Goal: Task Accomplishment & Management: Use online tool/utility

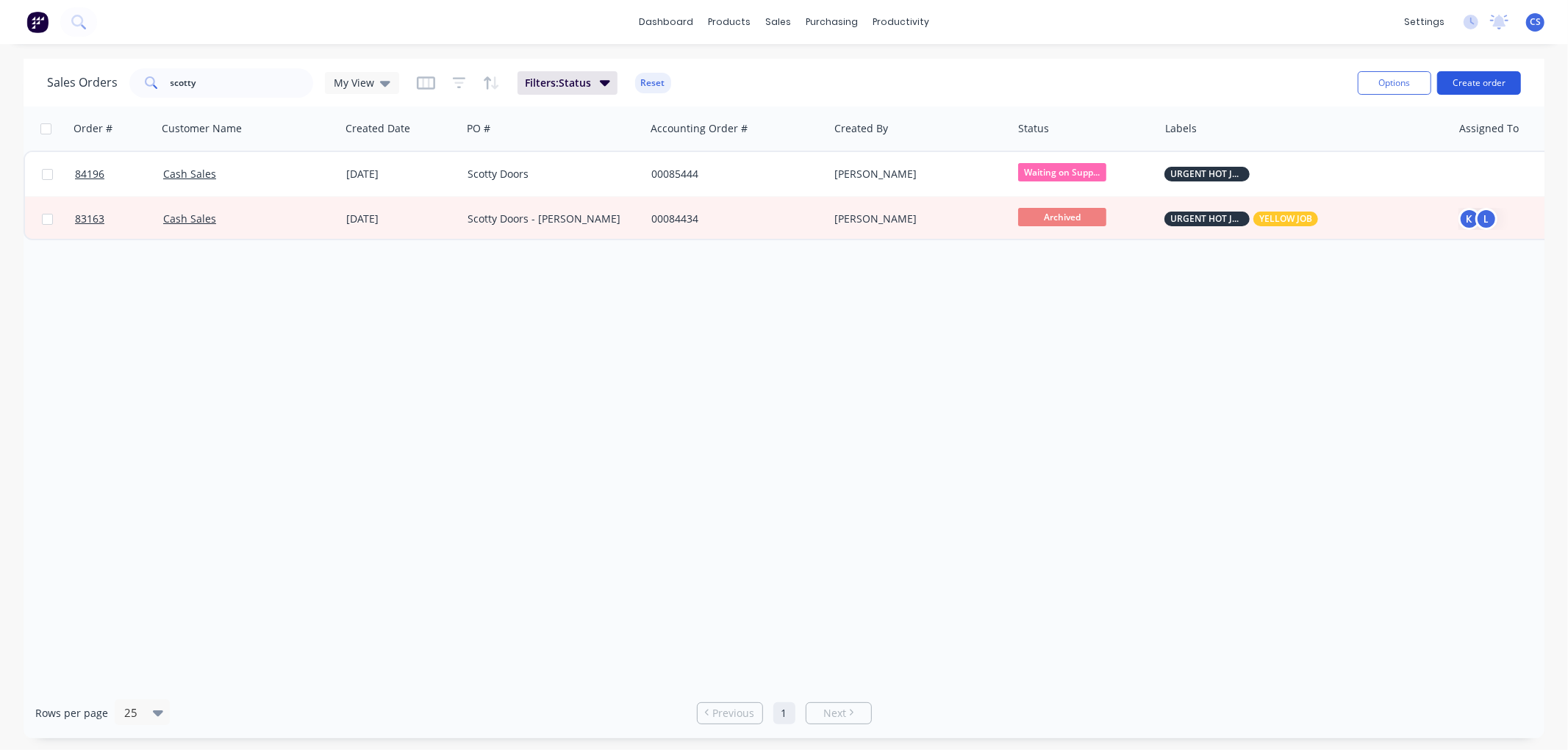
click at [1465, 86] on button "Create order" at bounding box center [1479, 83] width 84 height 24
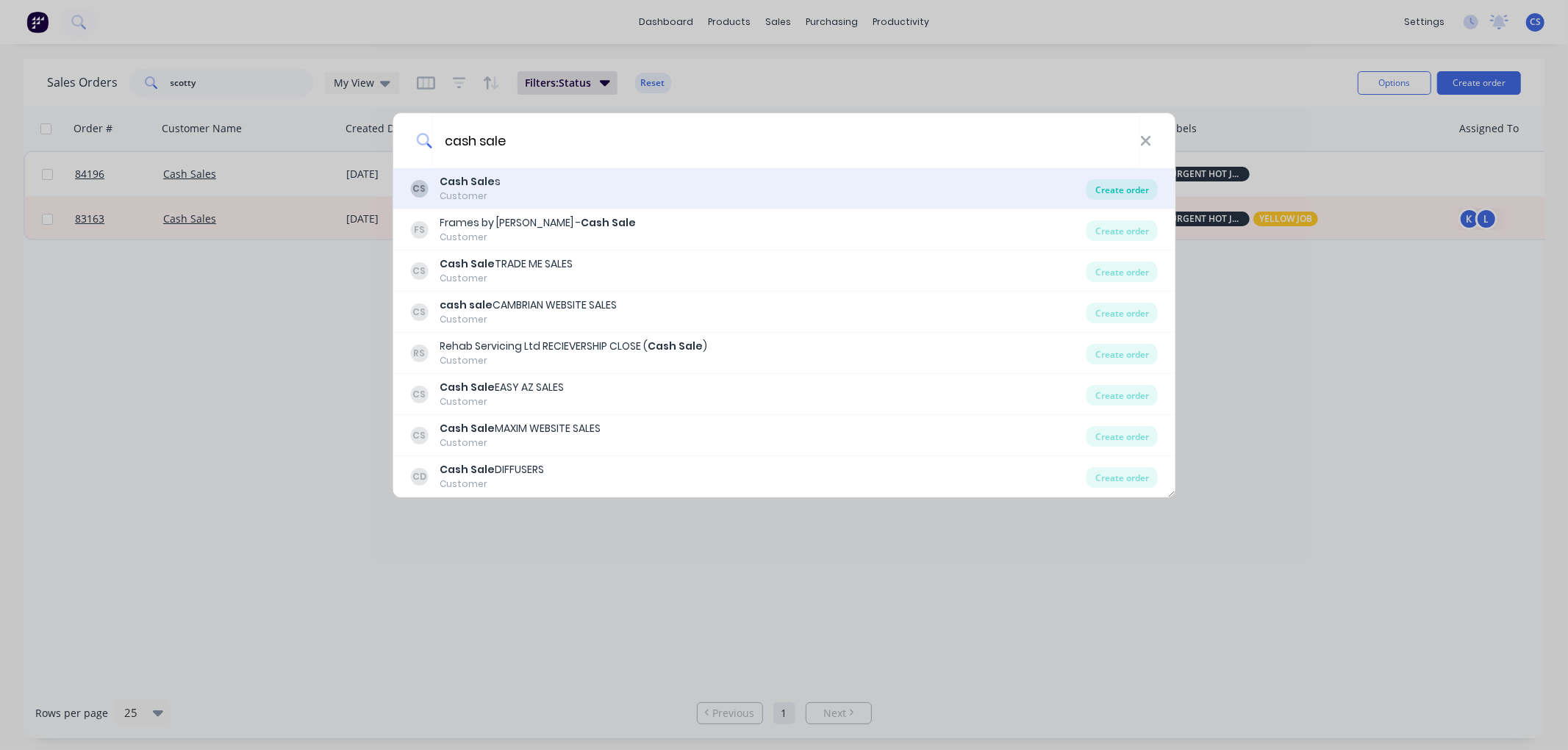
type input "cash sale"
click at [1107, 184] on div "Create order" at bounding box center [1122, 189] width 71 height 20
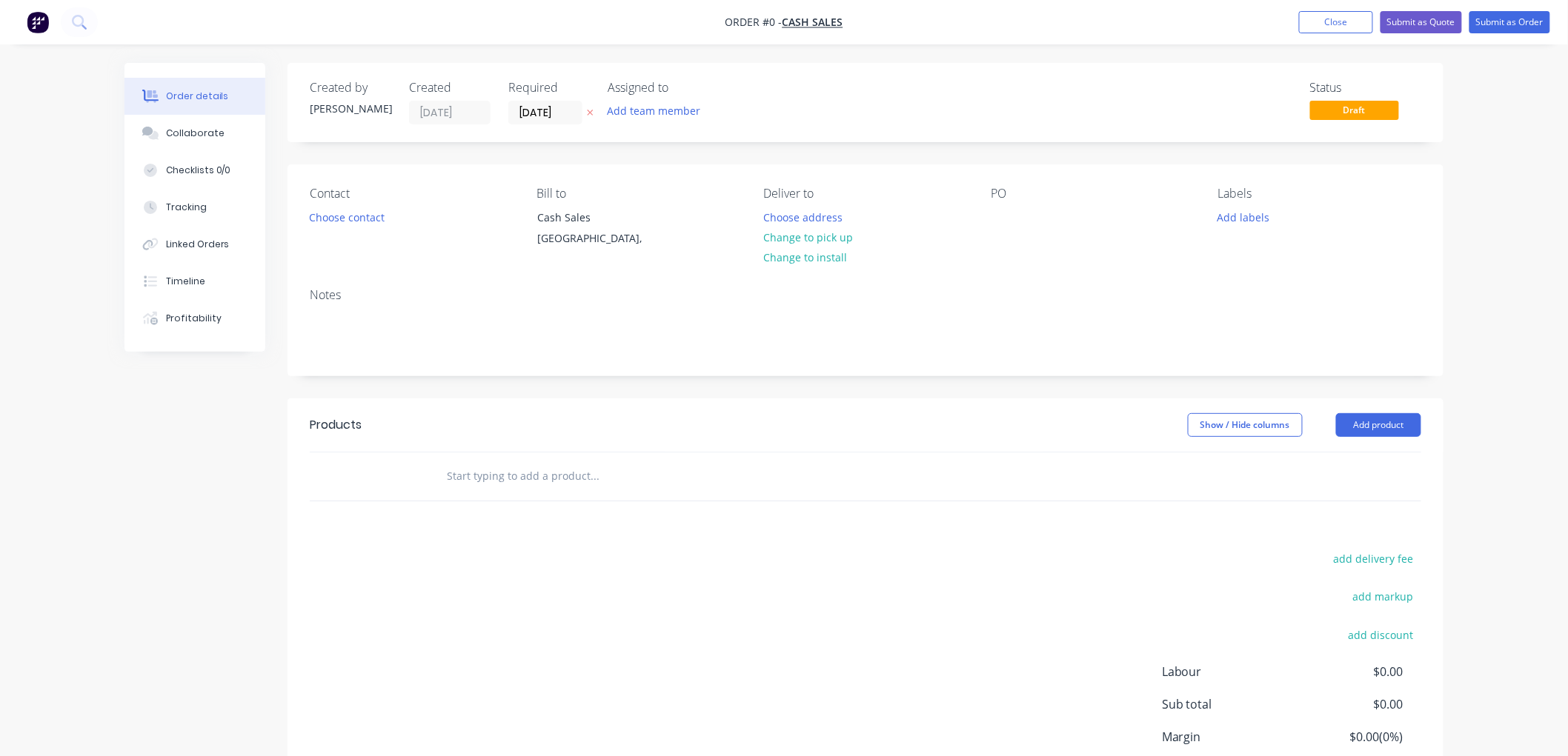
click at [594, 111] on button at bounding box center [590, 112] width 16 height 17
click at [372, 212] on button "Choose contact" at bounding box center [347, 216] width 91 height 20
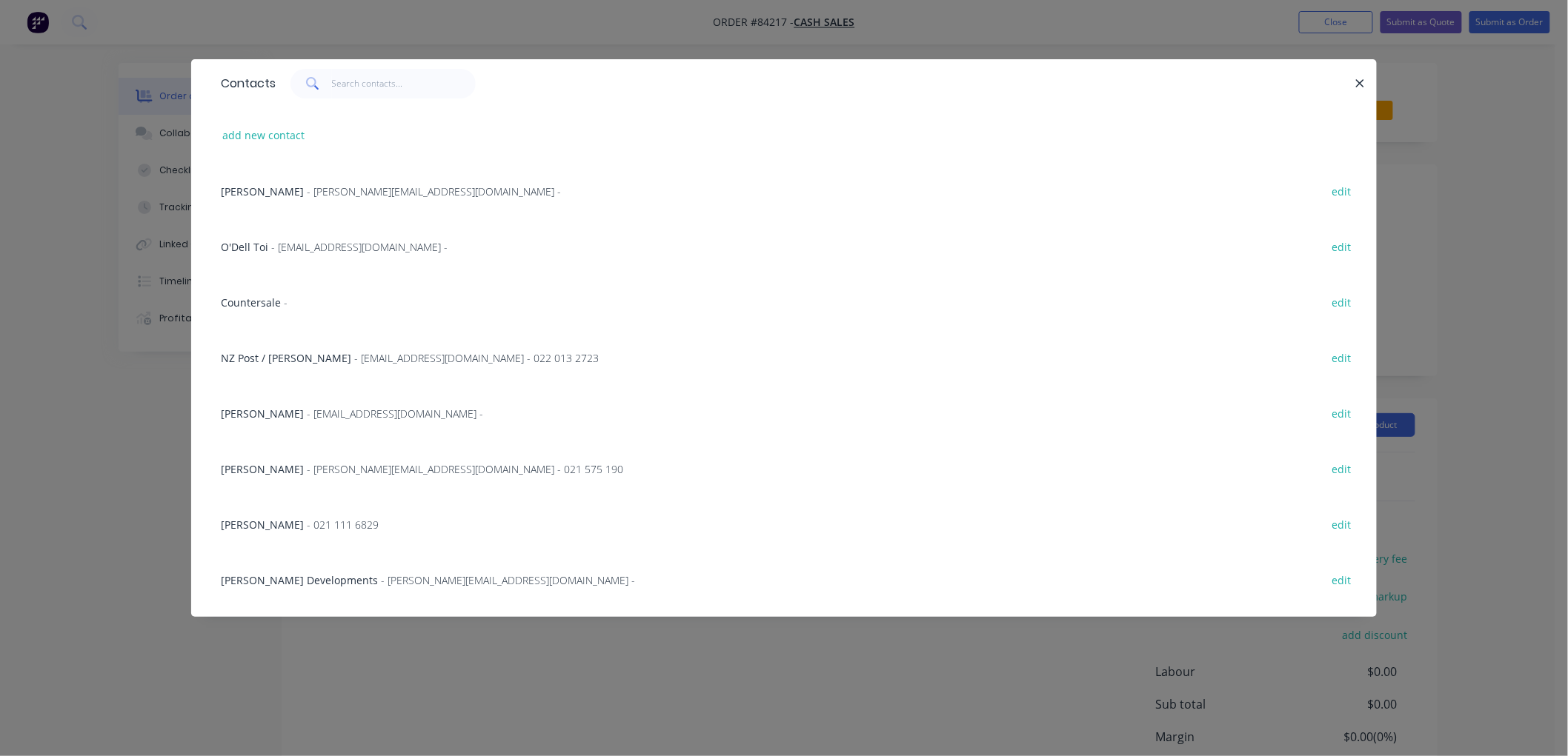
click at [269, 307] on span "Countersale" at bounding box center [250, 302] width 60 height 14
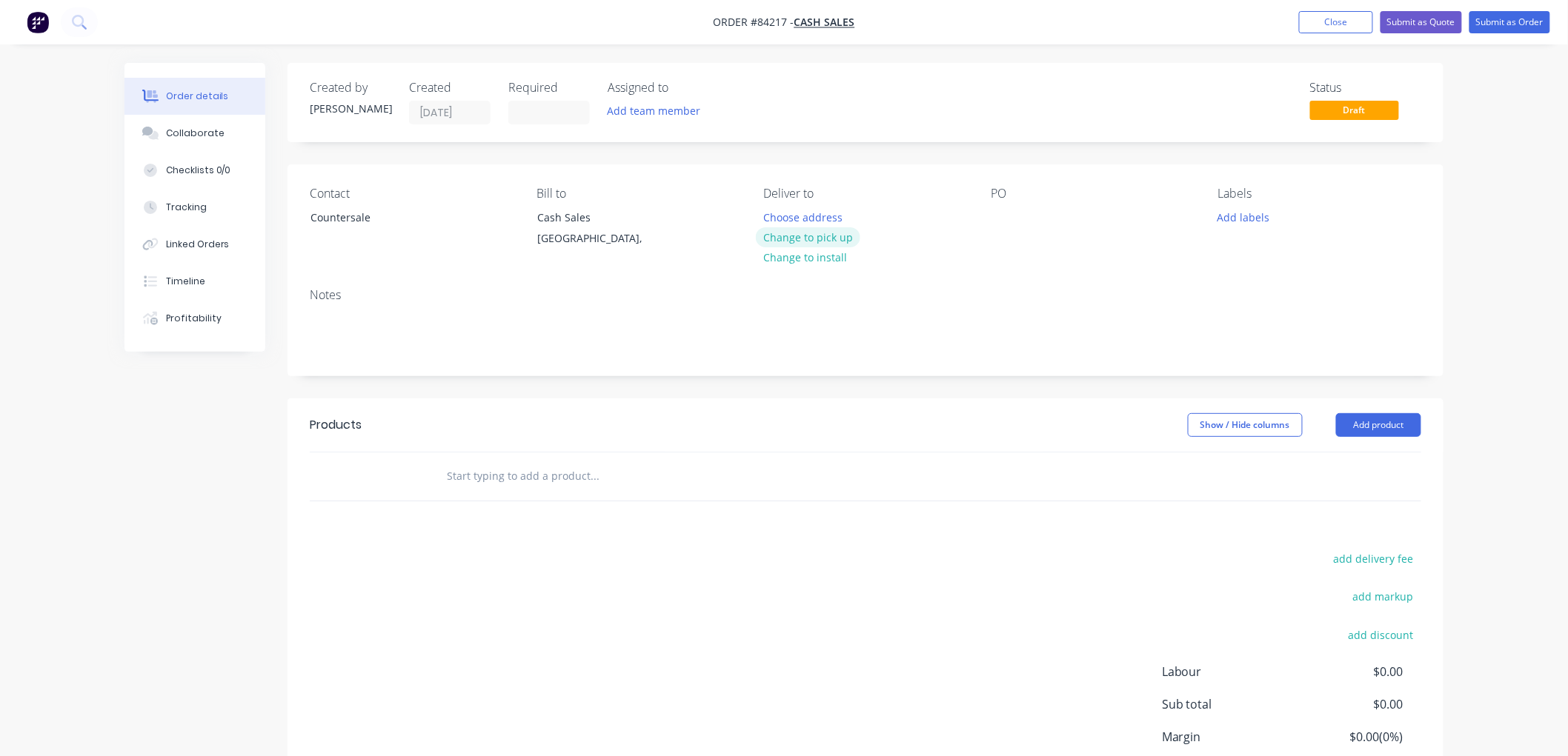
click at [836, 240] on button "Change to pick up" at bounding box center [808, 237] width 105 height 20
click at [1001, 217] on div at bounding box center [1003, 217] width 24 height 21
click at [600, 474] on input "text" at bounding box center [594, 477] width 297 height 30
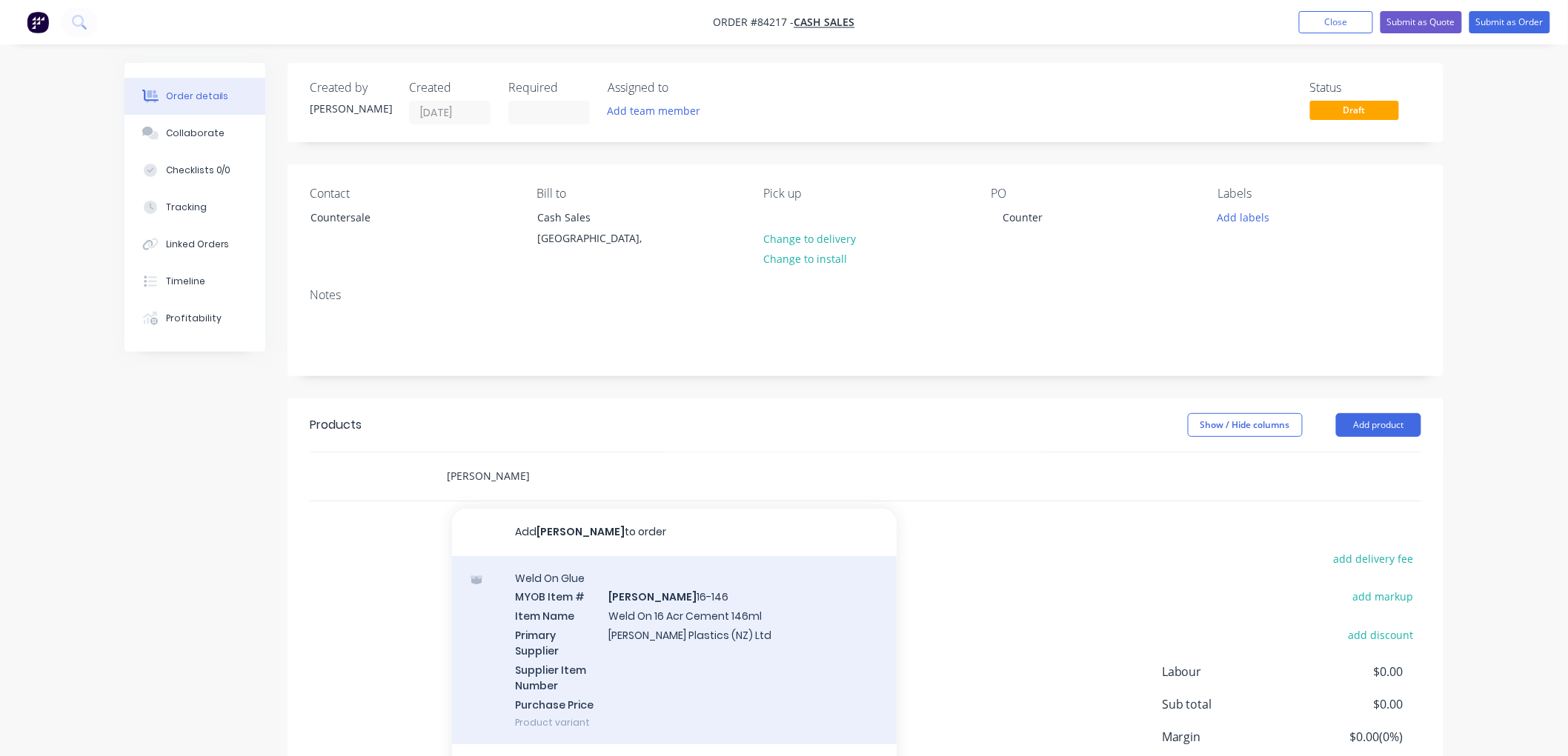
type input "[PERSON_NAME]"
click at [695, 585] on div "Weld On Glue MYOB Item # [PERSON_NAME] 16-146 Item Name Weld On 16 Acr Cement 1…" at bounding box center [674, 650] width 445 height 189
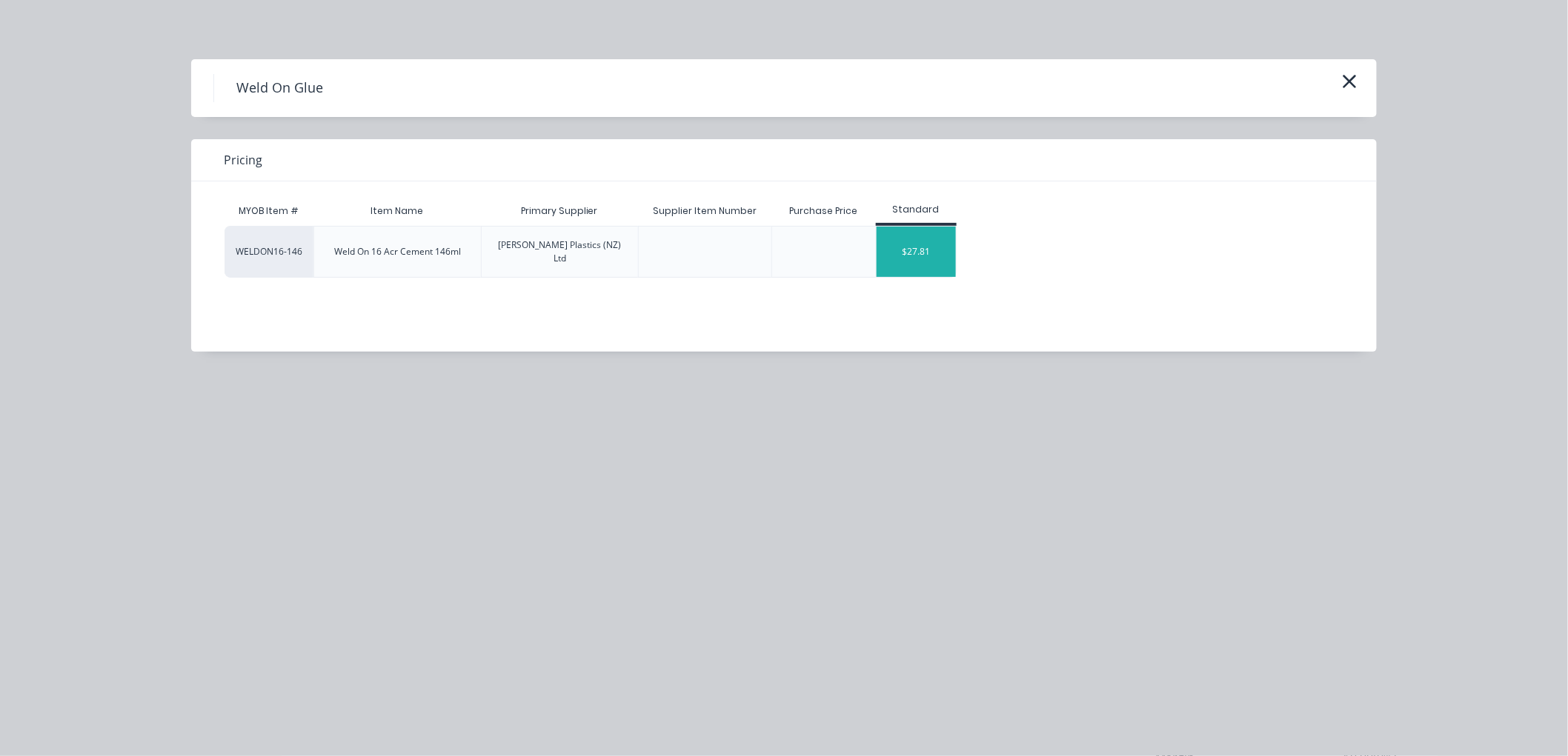
click at [921, 252] on div "$27.81" at bounding box center [917, 251] width 79 height 50
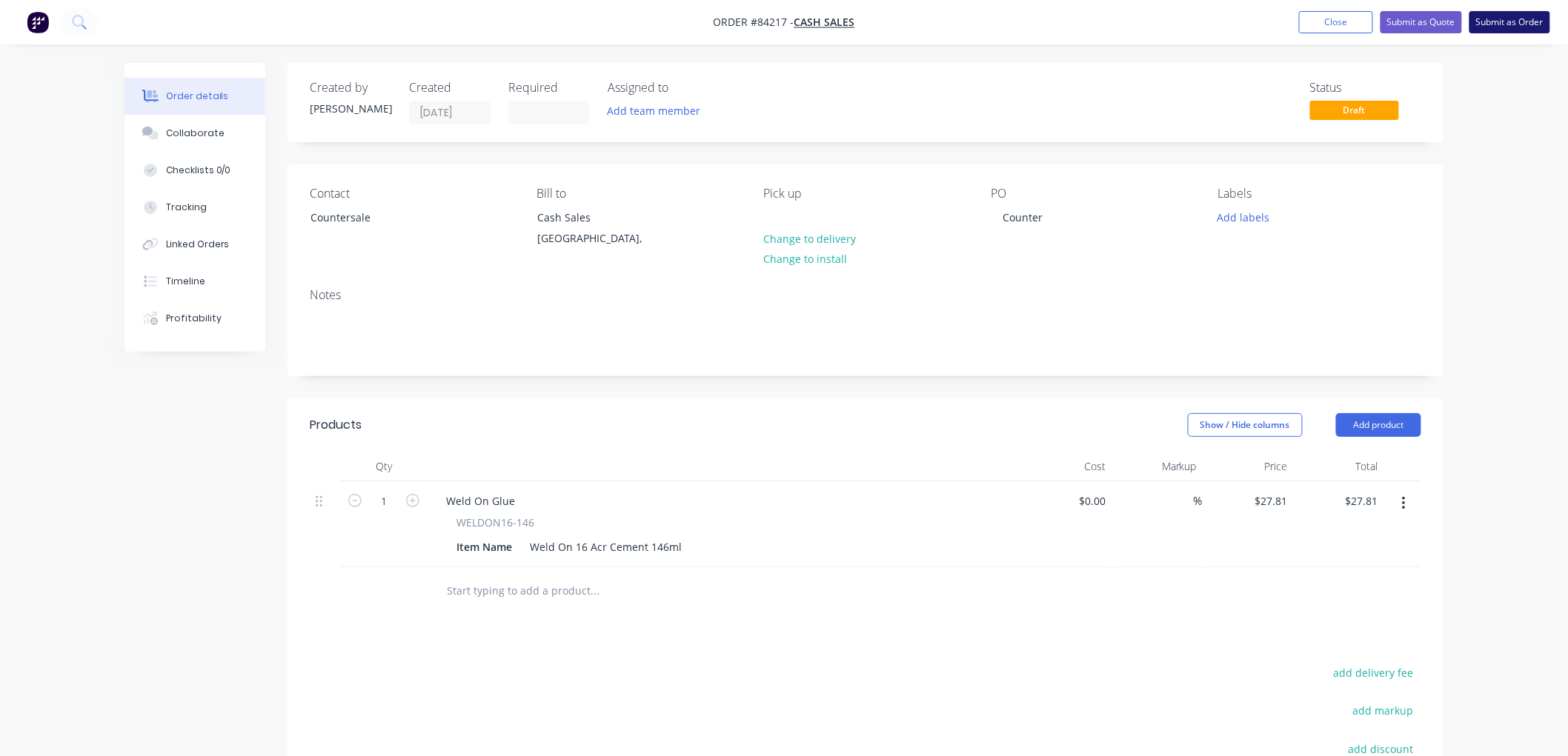
click at [1525, 26] on button "Submit as Order" at bounding box center [1510, 21] width 81 height 22
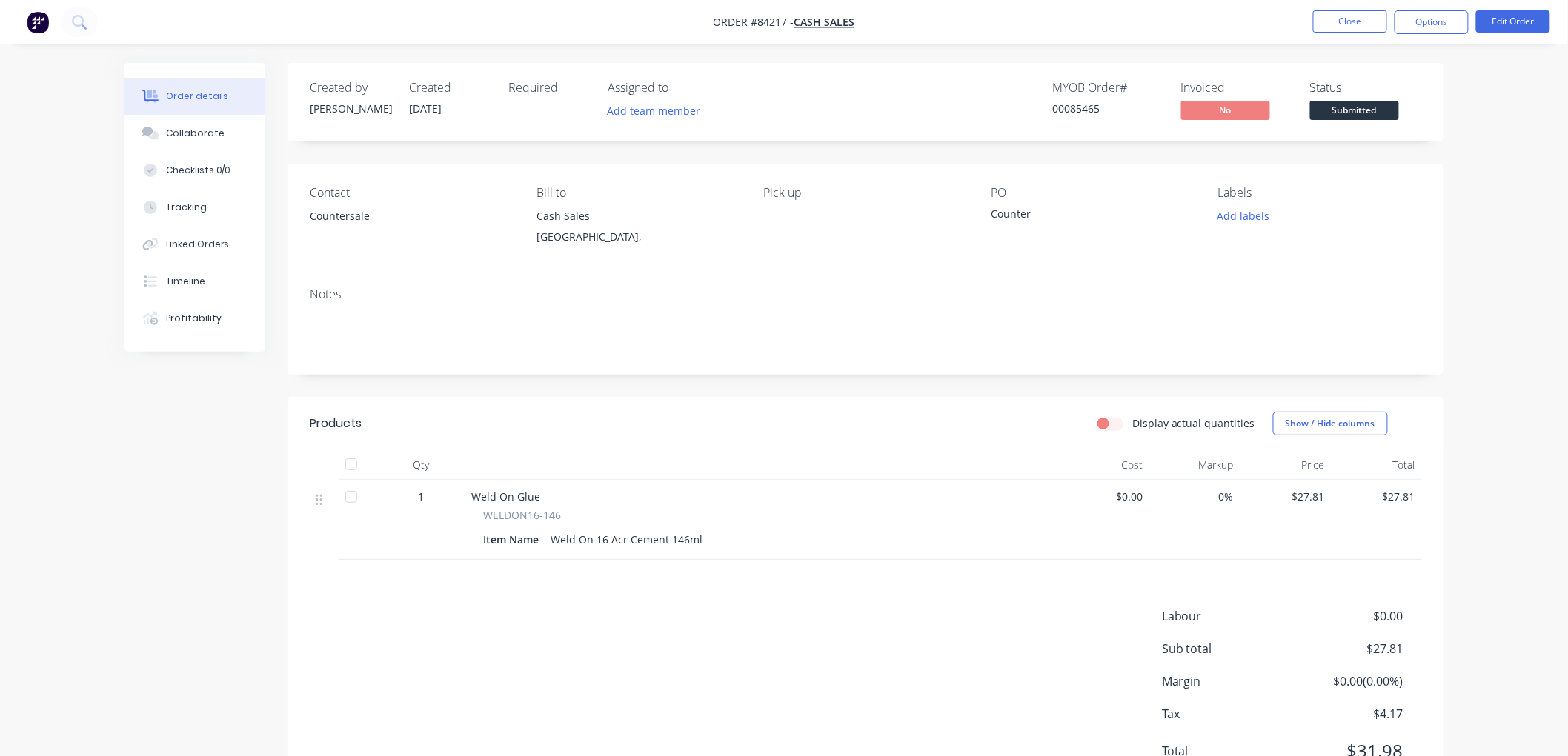
click at [1449, 27] on button "Options" at bounding box center [1432, 22] width 74 height 24
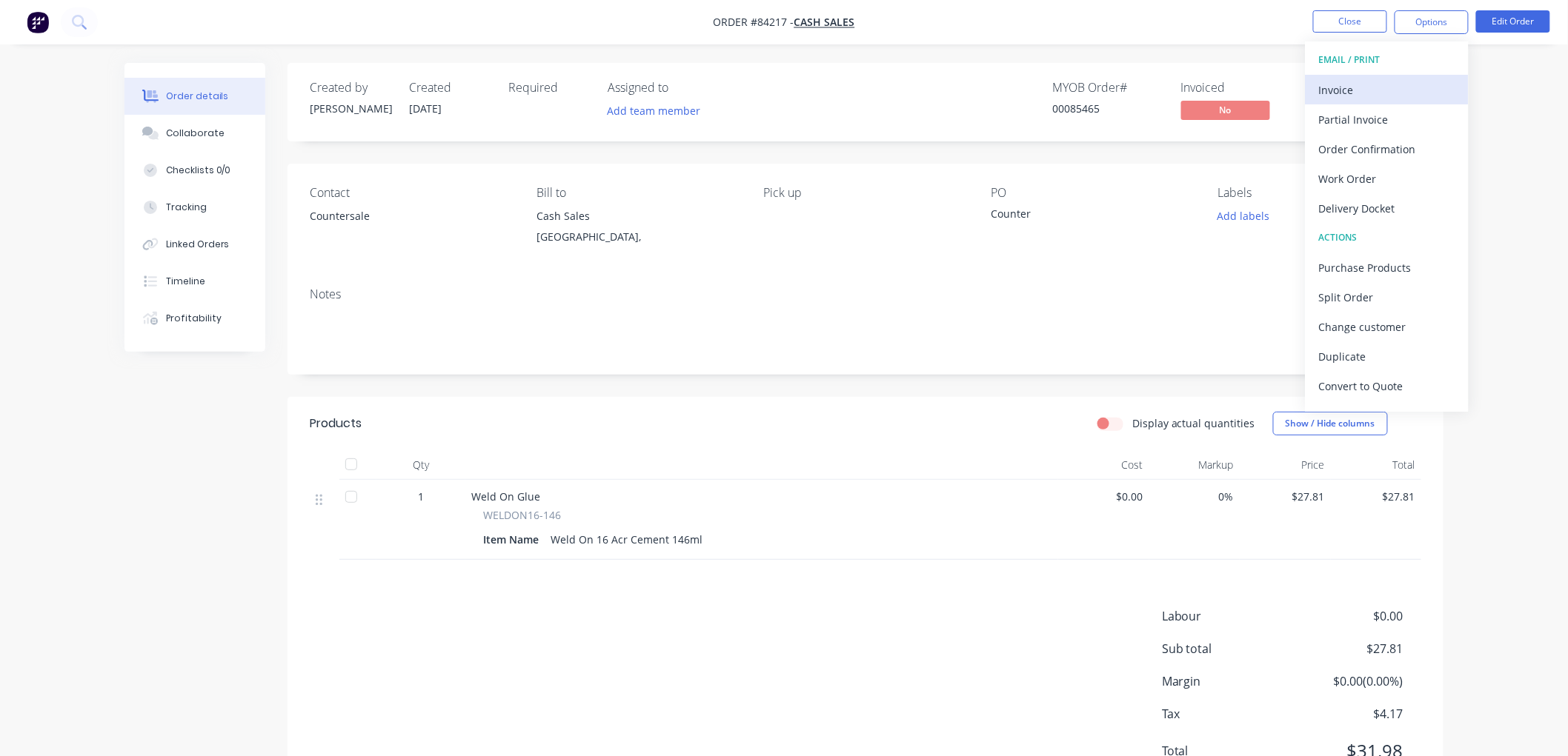
click at [1351, 90] on div "Invoice" at bounding box center [1387, 90] width 136 height 21
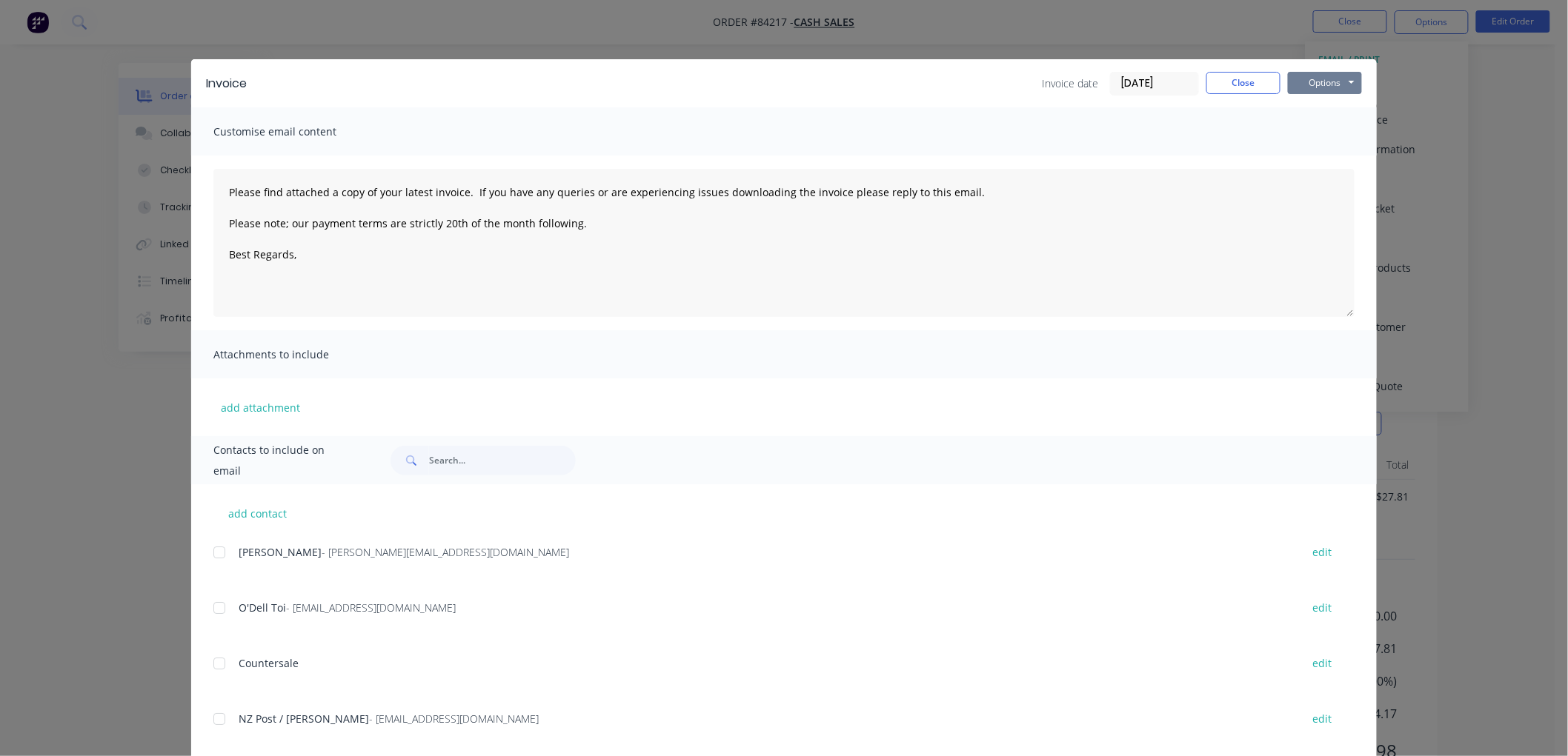
click at [1334, 83] on button "Options" at bounding box center [1325, 83] width 74 height 22
click at [1328, 133] on button "Print" at bounding box center [1335, 134] width 95 height 25
click at [1247, 75] on button "Close" at bounding box center [1244, 83] width 74 height 22
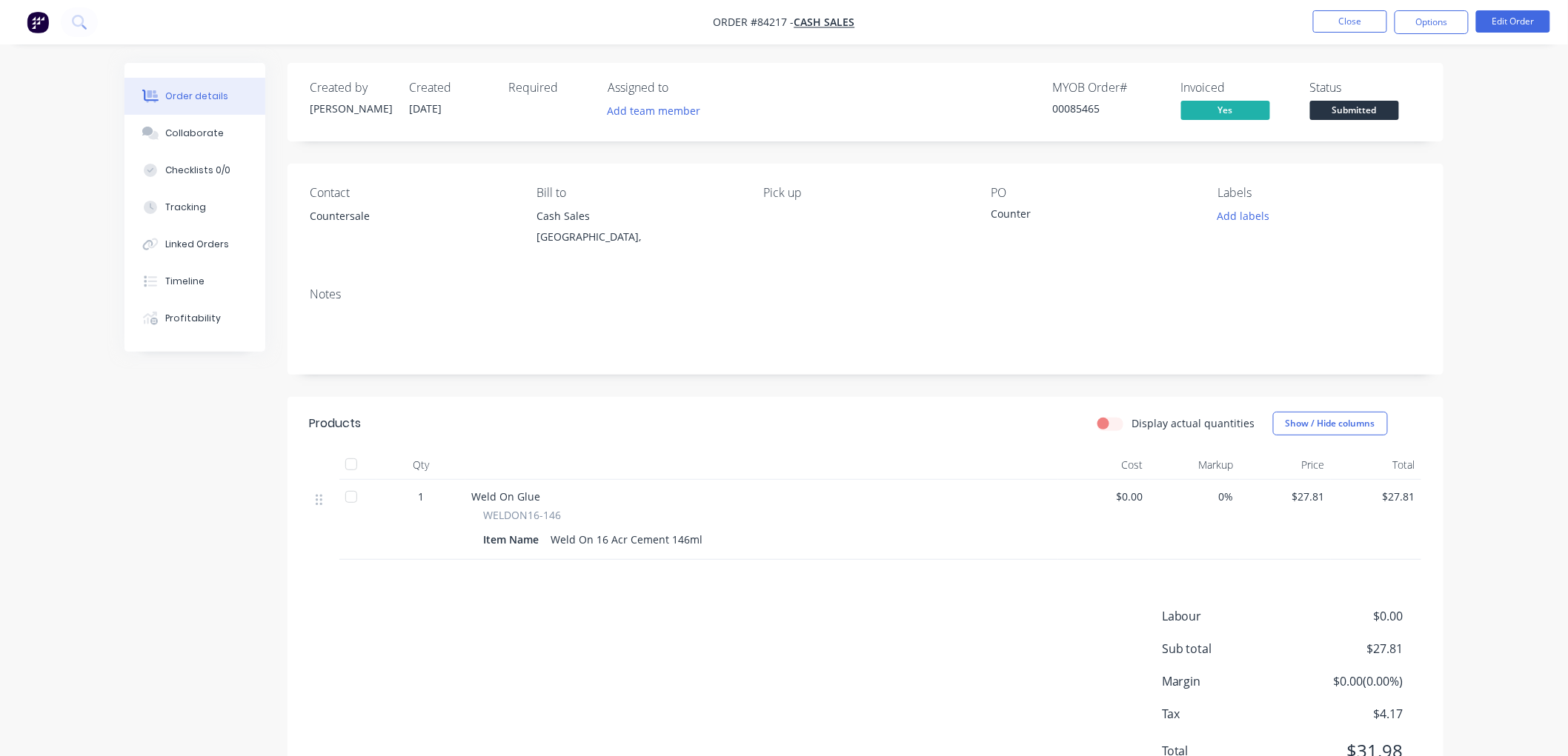
drag, startPoint x: 1324, startPoint y: 114, endPoint x: 1337, endPoint y: 116, distance: 13.2
click at [1324, 113] on span "Submitted" at bounding box center [1355, 110] width 89 height 18
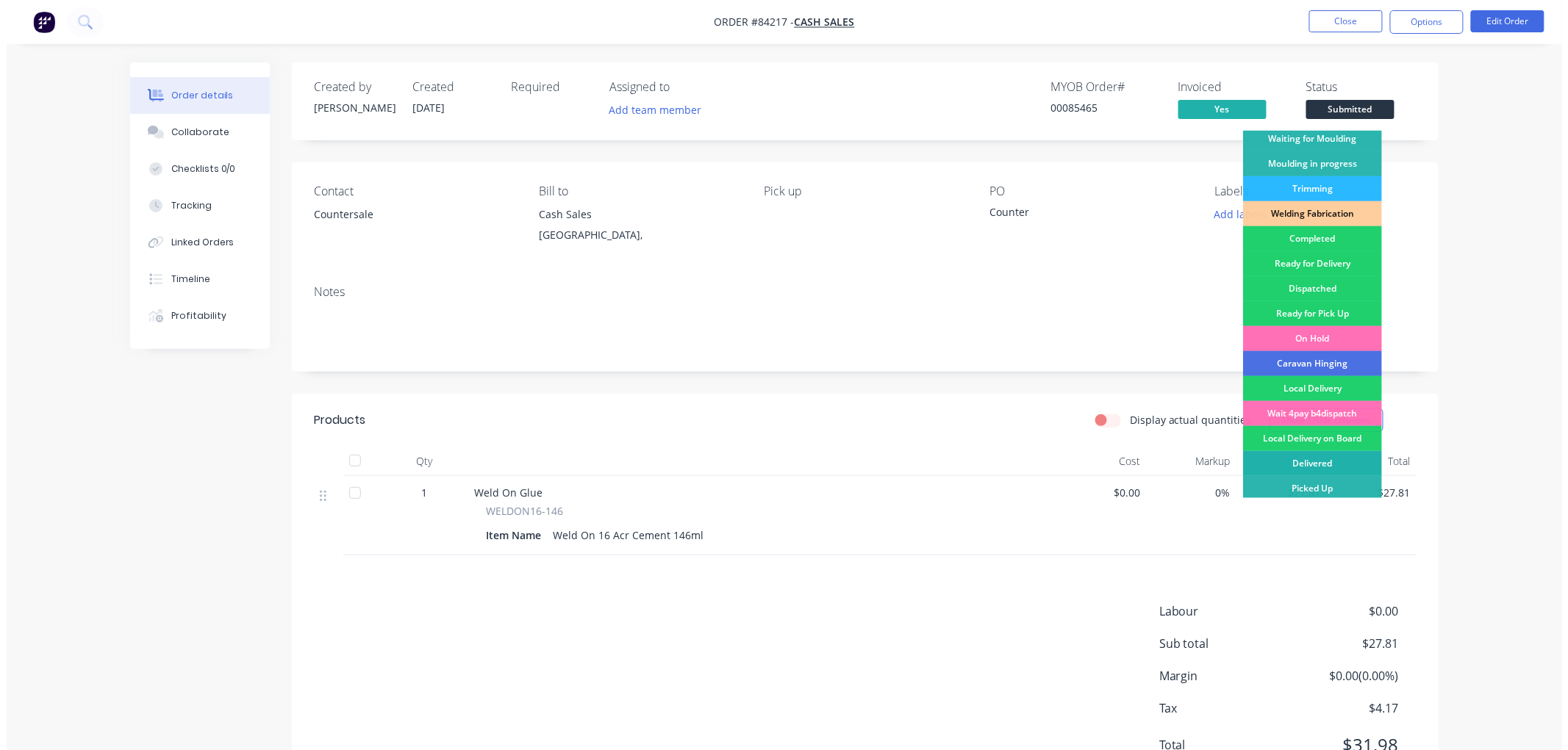
scroll to position [257, 0]
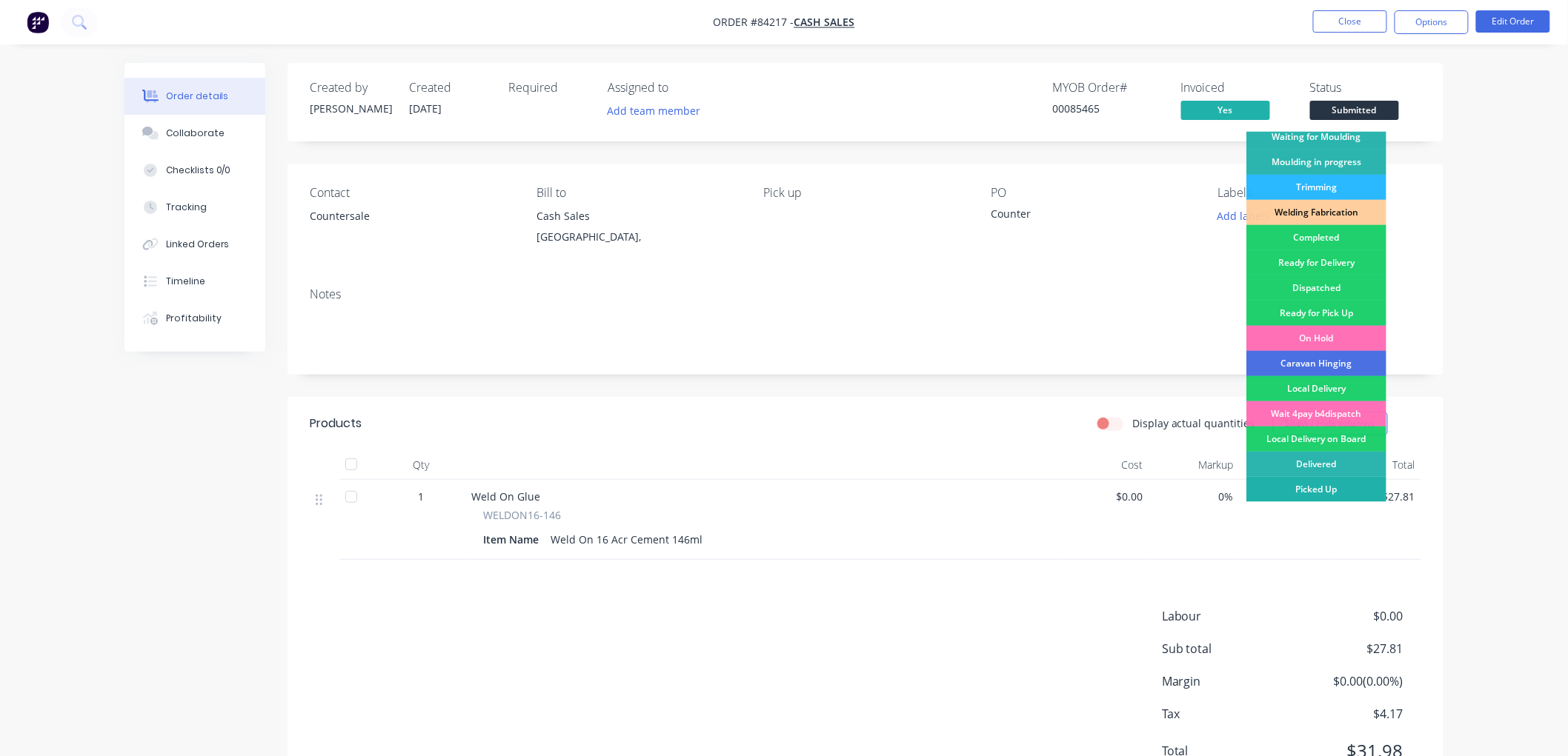
click at [1307, 485] on div "Picked Up" at bounding box center [1316, 489] width 140 height 25
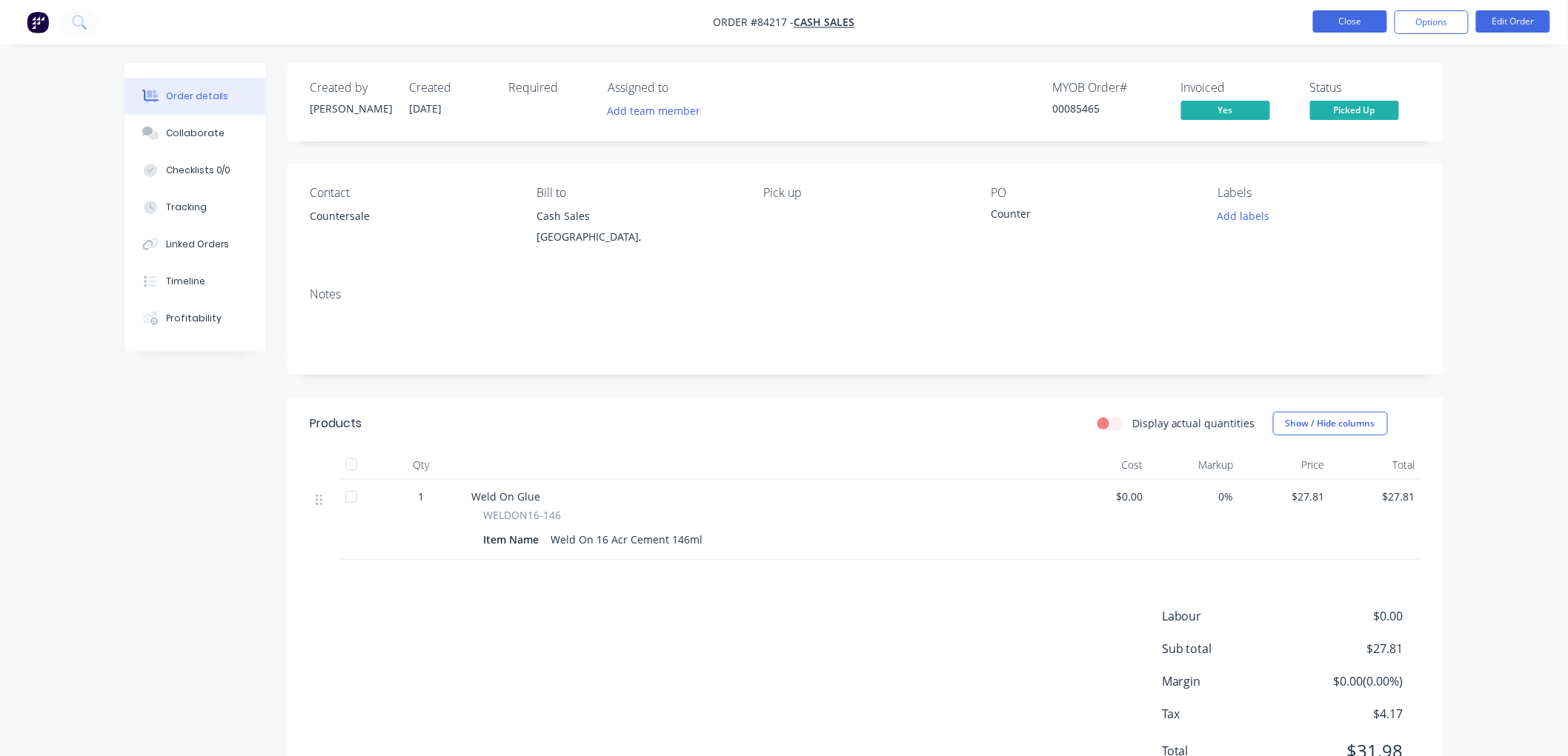
click at [1337, 17] on button "Close" at bounding box center [1351, 21] width 74 height 22
